Goal: Transaction & Acquisition: Purchase product/service

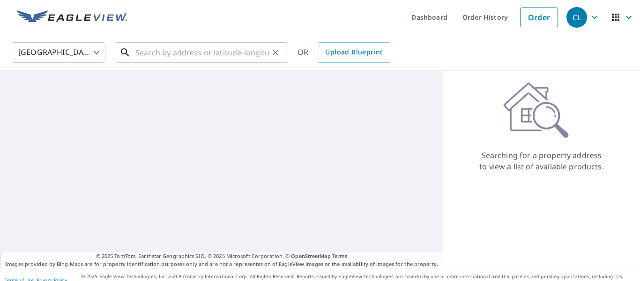
click at [139, 50] on input "text" at bounding box center [202, 52] width 134 height 26
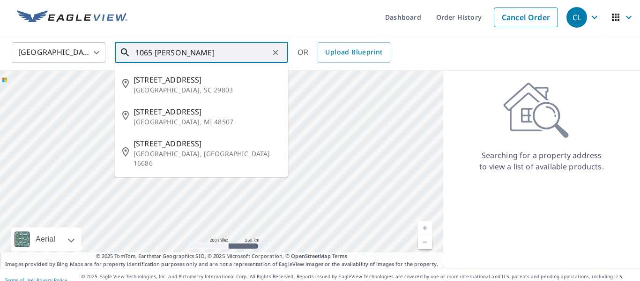
click at [160, 117] on p "[GEOGRAPHIC_DATA], MI 48507" at bounding box center [207, 121] width 147 height 9
type input "[STREET_ADDRESS]"
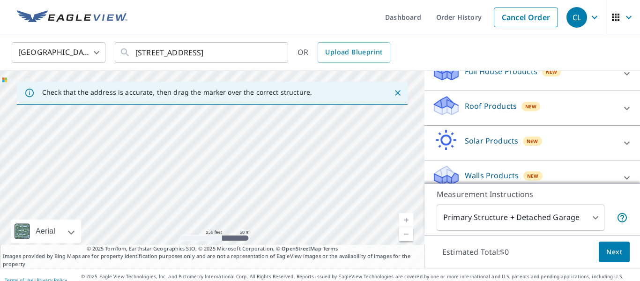
scroll to position [123, 0]
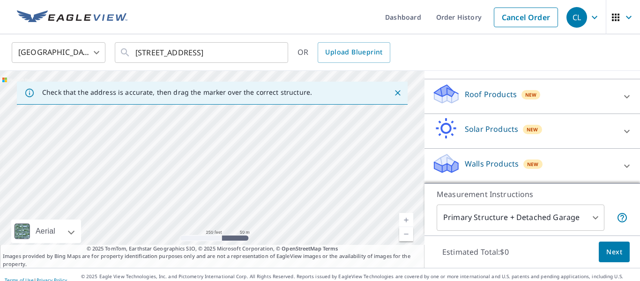
click at [595, 217] on body "CL CL Dashboard Order History Cancel Order CL [GEOGRAPHIC_DATA] [GEOGRAPHIC_DAT…" at bounding box center [320, 140] width 640 height 281
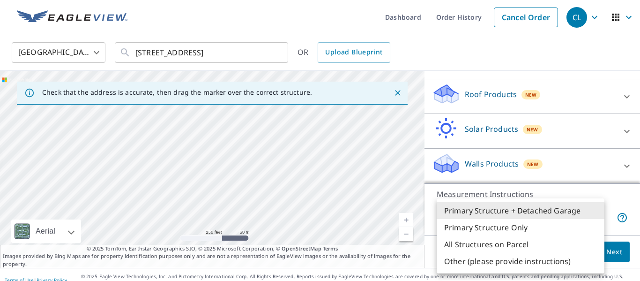
click at [484, 228] on li "Primary Structure Only" at bounding box center [521, 227] width 168 height 17
type input "2"
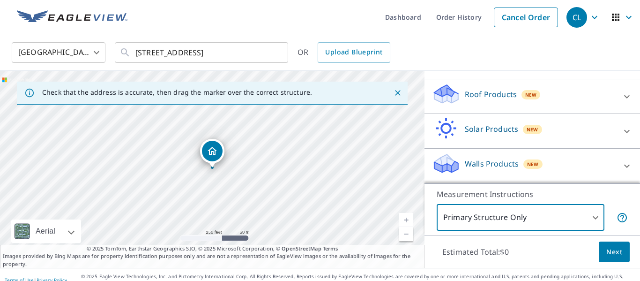
click at [486, 96] on p "Roof Products" at bounding box center [491, 94] width 52 height 11
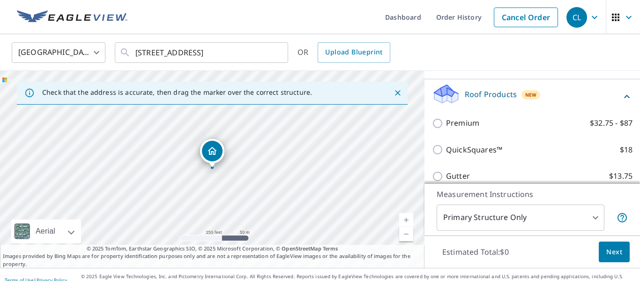
click at [437, 124] on input "Premium $32.75 - $87" at bounding box center [439, 123] width 14 height 11
checkbox input "true"
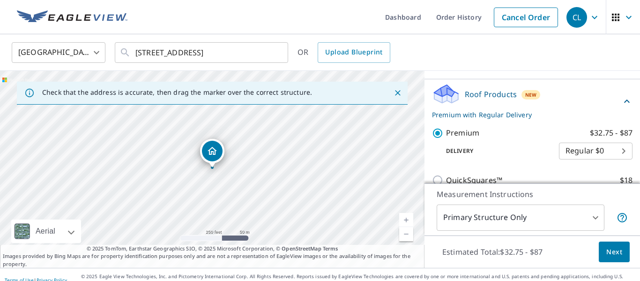
click at [612, 252] on span "Next" at bounding box center [614, 252] width 16 height 12
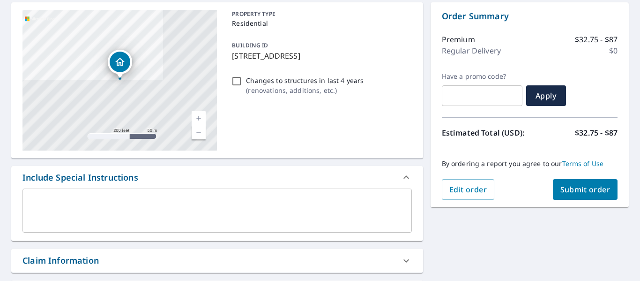
scroll to position [90, 0]
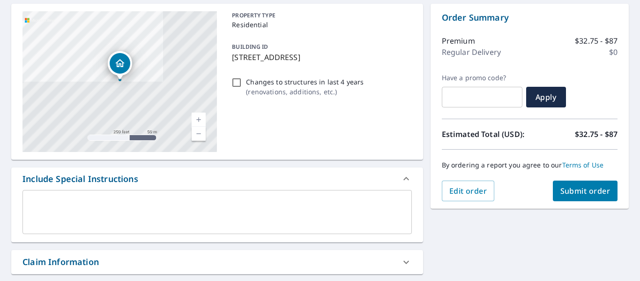
click at [587, 194] on span "Submit order" at bounding box center [585, 191] width 50 height 10
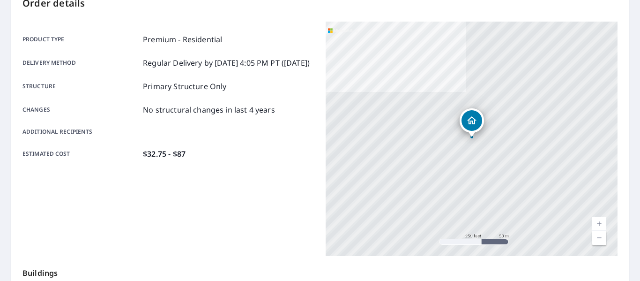
scroll to position [108, 0]
